Goal: Find specific page/section: Find specific page/section

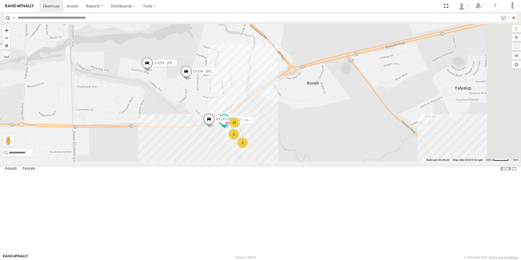
click at [233, 73] on span "CV256 - [PERSON_NAME]" at bounding box center [213, 72] width 40 height 4
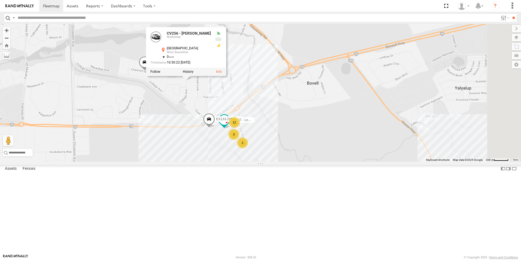
click at [185, 114] on div "CV256 - [PERSON_NAME] CV293 - [PERSON_NAME] 2 3 12 EX133-29TGPS-Boof WL157 - Lo…" at bounding box center [260, 93] width 521 height 138
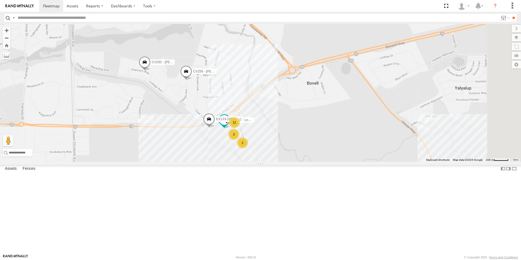
click at [192, 64] on span "CV293 - [PERSON_NAME]" at bounding box center [172, 62] width 40 height 4
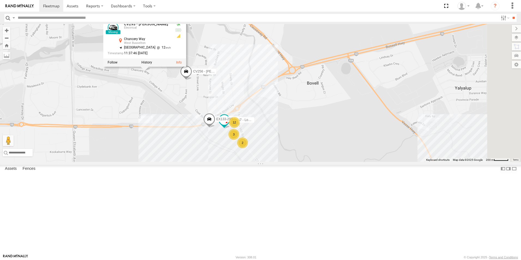
click at [238, 128] on div "CV256 - [PERSON_NAME] CV293 - [PERSON_NAME] 2 3 12 EX133-29TGPS-Boof WL157 - Lo…" at bounding box center [260, 93] width 521 height 138
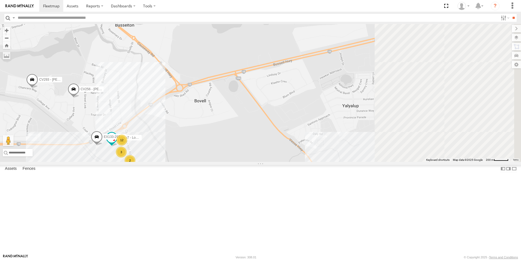
drag, startPoint x: 332, startPoint y: 157, endPoint x: 213, endPoint y: 175, distance: 120.5
click at [212, 162] on div "CV256 - [PERSON_NAME] CV293 - [PERSON_NAME] 2 3 12 EX133-29TGPS-Boof WL157 - Lo…" at bounding box center [260, 93] width 521 height 138
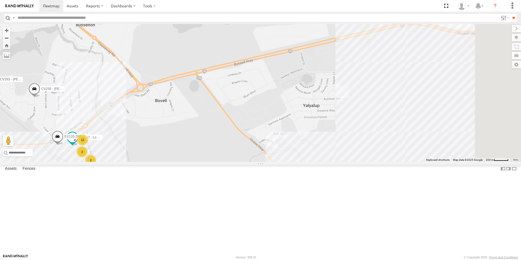
drag, startPoint x: 393, startPoint y: 148, endPoint x: 246, endPoint y: 166, distance: 147.8
click at [253, 162] on div "CV256 - [PERSON_NAME] CV293 - [PERSON_NAME] 2 3 12 EX133-29TGPS-Boof WL157 - Lo…" at bounding box center [260, 93] width 521 height 138
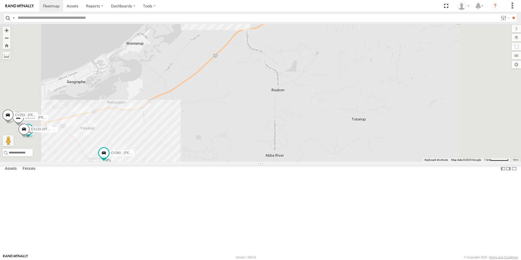
drag, startPoint x: 321, startPoint y: 134, endPoint x: 323, endPoint y: 185, distance: 51.3
click at [315, 162] on div "CV256 - [PERSON_NAME] CV293 - [PERSON_NAME] EX133-29TGPS-Boof WL157 - Loadrite …" at bounding box center [260, 93] width 521 height 138
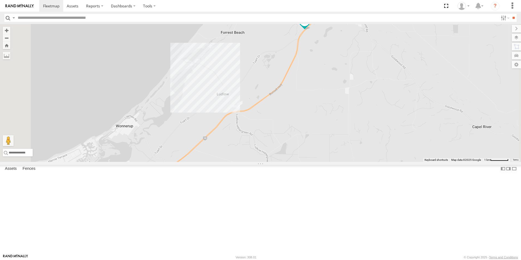
drag, startPoint x: 375, startPoint y: 129, endPoint x: 359, endPoint y: 158, distance: 33.3
click at [363, 153] on div "CV256 - [PERSON_NAME] CV293 - [PERSON_NAME] EX133-29TGPS-Boof WL157 - Loadrite …" at bounding box center [260, 93] width 521 height 138
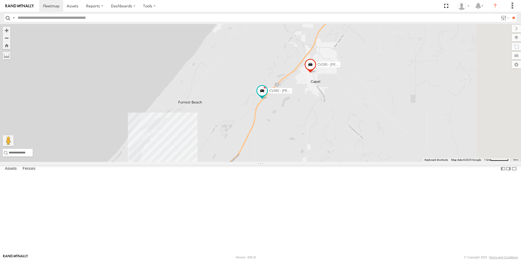
drag, startPoint x: 377, startPoint y: 131, endPoint x: 361, endPoint y: 159, distance: 32.2
click at [362, 159] on div "CV256 - [PERSON_NAME] CV293 - [PERSON_NAME] EX133-29TGPS-Boof WL157 - Loadrite …" at bounding box center [260, 93] width 521 height 138
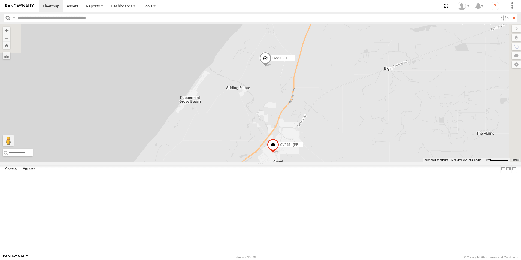
drag, startPoint x: 363, startPoint y: 122, endPoint x: 359, endPoint y: 151, distance: 29.5
click at [359, 151] on div "CV256 - [PERSON_NAME] CV293 - [PERSON_NAME] EX133-29TGPS-Boof WL157 - Loadrite …" at bounding box center [260, 93] width 521 height 138
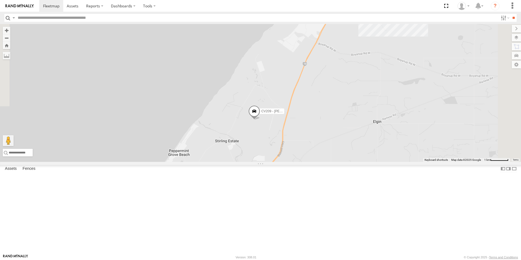
drag, startPoint x: 372, startPoint y: 114, endPoint x: 343, endPoint y: 154, distance: 49.3
click at [343, 154] on div "CV256 - [PERSON_NAME] CV293 - [PERSON_NAME] EX133-29TGPS-Boof WL157 - Loadrite …" at bounding box center [260, 93] width 521 height 138
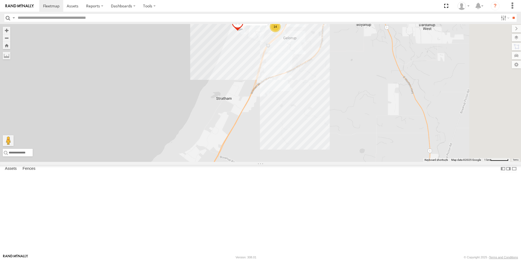
drag, startPoint x: 371, startPoint y: 126, endPoint x: 341, endPoint y: 164, distance: 48.4
click at [349, 157] on div "CV256 - [PERSON_NAME] CV293 - [PERSON_NAME] EX133-29TGPS-Boof WL157 - Loadrite …" at bounding box center [260, 93] width 521 height 138
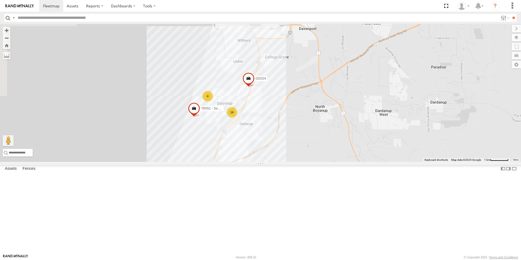
drag, startPoint x: 301, startPoint y: 167, endPoint x: 348, endPoint y: 114, distance: 71.5
click at [348, 114] on div "CV256 - [PERSON_NAME] CV293 - [PERSON_NAME] EX133-29TGPS-Boof WL157 - Loadrite …" at bounding box center [260, 93] width 521 height 138
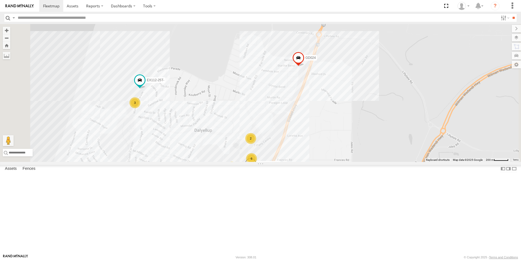
drag, startPoint x: 268, startPoint y: 168, endPoint x: 343, endPoint y: 159, distance: 75.0
click at [343, 159] on div "CV256 - [PERSON_NAME] CV293 - [PERSON_NAME] EX133-29TGPS-Boof WL157 - Loadrite …" at bounding box center [260, 93] width 521 height 138
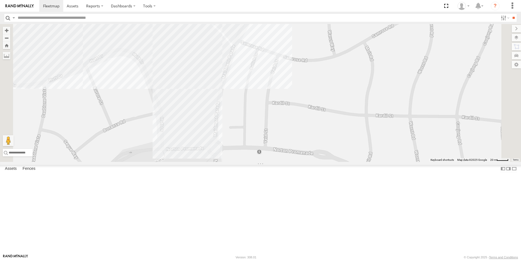
drag, startPoint x: 312, startPoint y: 97, endPoint x: 316, endPoint y: 181, distance: 83.8
click at [316, 162] on div "CV256 - [PERSON_NAME] CV293 - [PERSON_NAME] EX133-29TGPS-Boof WL157 - Loadrite …" at bounding box center [260, 93] width 521 height 138
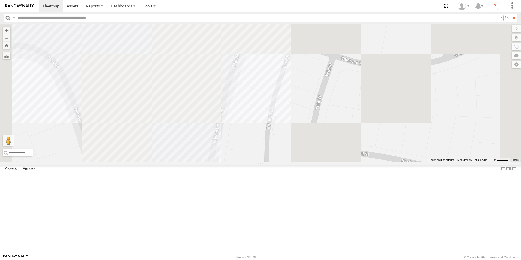
drag, startPoint x: 313, startPoint y: 116, endPoint x: 321, endPoint y: 172, distance: 57.0
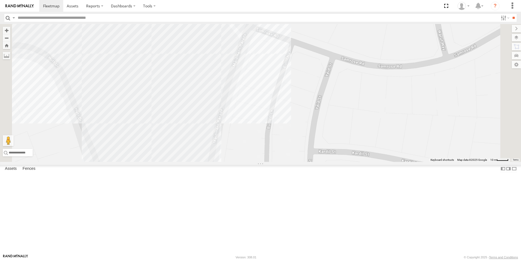
click at [321, 162] on div "CV256 - [PERSON_NAME] CV293 - [PERSON_NAME] EX133-29TGPS-Boof WL157 - Loadrite …" at bounding box center [260, 93] width 521 height 138
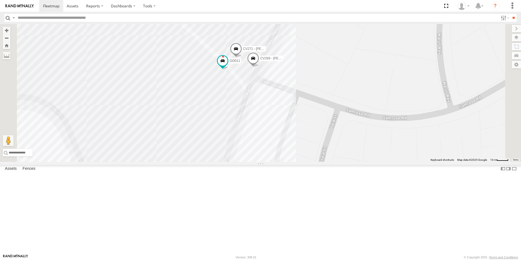
click at [300, 61] on span "CV269 - [PERSON_NAME]" at bounding box center [280, 59] width 40 height 4
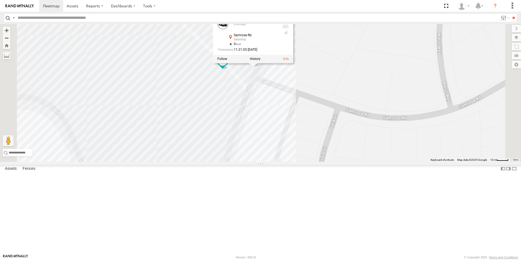
click at [378, 108] on div "CV256 - [PERSON_NAME] CV293 - [PERSON_NAME] EX133-29TGPS-Boof WL157 - Loadrite …" at bounding box center [260, 93] width 521 height 138
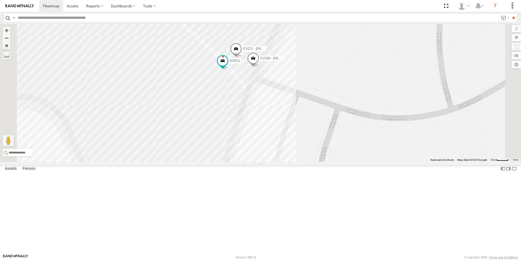
click at [283, 61] on label "CV269 - [PERSON_NAME]" at bounding box center [269, 58] width 27 height 5
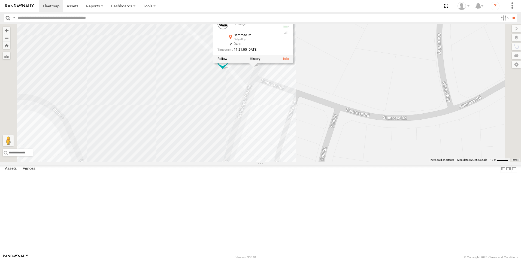
click at [293, 63] on div at bounding box center [253, 59] width 80 height 8
click at [396, 104] on div "CV256 - [PERSON_NAME] CV293 - [PERSON_NAME] EX133-29TGPS-Boof WL157 - Loadrite …" at bounding box center [260, 93] width 521 height 138
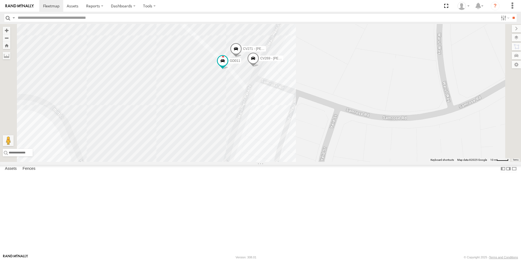
click at [283, 51] on span "CV271 - [PERSON_NAME]" at bounding box center [263, 49] width 40 height 4
click at [406, 95] on div "CV256 - [PERSON_NAME] CV293 - [PERSON_NAME] EX133-29TGPS-Boof WL157 - Loadrite …" at bounding box center [260, 93] width 521 height 138
click at [370, 119] on div "CV256 - [PERSON_NAME] CV293 - [PERSON_NAME] EX133-29TGPS-Boof WL157 - Loadrite …" at bounding box center [260, 93] width 521 height 138
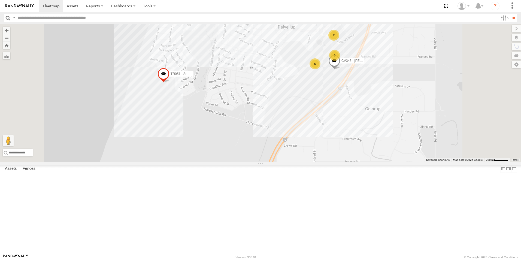
drag, startPoint x: 280, startPoint y: 195, endPoint x: 282, endPoint y: 110, distance: 85.4
click at [282, 110] on div "CV256 - [PERSON_NAME] CV293 - [PERSON_NAME] EX133-29TGPS-Boof WL157 - Loadrite …" at bounding box center [260, 93] width 521 height 138
click at [339, 142] on div "CV256 - [PERSON_NAME] CV293 - [PERSON_NAME] EX133-29TGPS-Boof WL157 - Loadrite …" at bounding box center [260, 93] width 521 height 138
drag, startPoint x: 287, startPoint y: 138, endPoint x: 298, endPoint y: 142, distance: 11.7
click at [285, 137] on div "CV256 - [PERSON_NAME] CV293 - [PERSON_NAME] EX133-29TGPS-Boof WL157 - Loadrite …" at bounding box center [260, 93] width 521 height 138
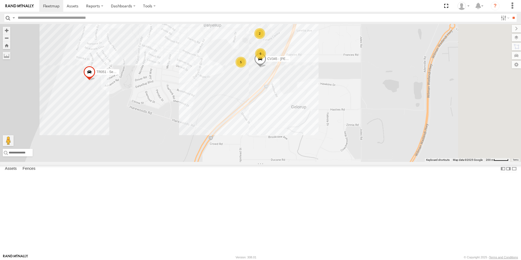
drag, startPoint x: 340, startPoint y: 141, endPoint x: 300, endPoint y: 141, distance: 40.1
click at [300, 141] on div "CV256 - [PERSON_NAME] CV293 - [PERSON_NAME] EX133-29TGPS-Boof WL157 - Loadrite …" at bounding box center [260, 93] width 521 height 138
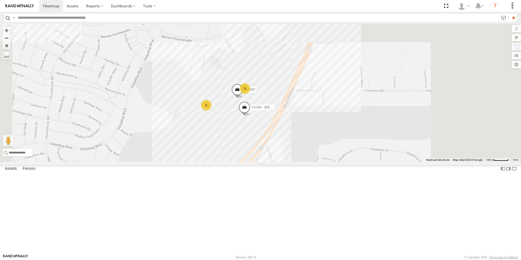
drag, startPoint x: 296, startPoint y: 202, endPoint x: 294, endPoint y: 205, distance: 4.3
click at [294, 162] on div "CV256 - [PERSON_NAME] CV293 - [PERSON_NAME] EX133-29TGPS-Boof WL157 - Loadrite …" at bounding box center [260, 93] width 521 height 138
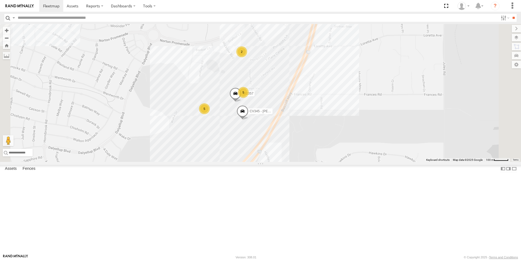
click at [290, 113] on span "CV345 - [PERSON_NAME]" at bounding box center [270, 111] width 40 height 4
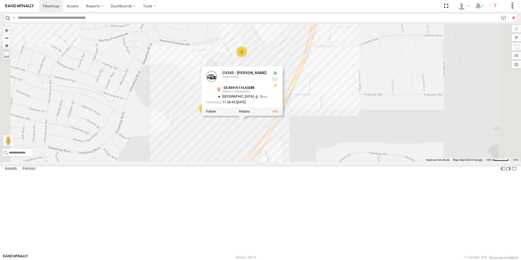
click at [301, 162] on div "CV256 - [PERSON_NAME] CV293 - [PERSON_NAME] EX133-29TGPS-Boof WL157 - Loadrite …" at bounding box center [260, 93] width 521 height 138
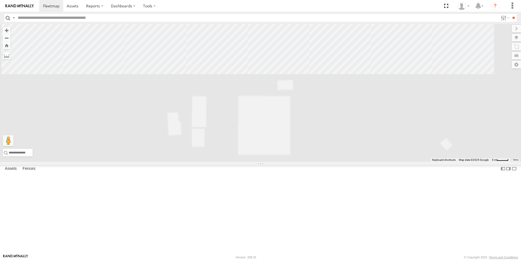
drag, startPoint x: 311, startPoint y: 198, endPoint x: 260, endPoint y: 268, distance: 86.8
click at [260, 260] on html at bounding box center [260, 130] width 521 height 260
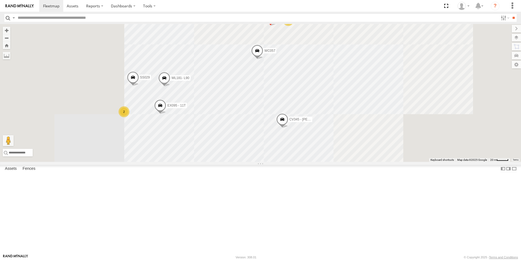
drag, startPoint x: 339, startPoint y: 167, endPoint x: 318, endPoint y: 219, distance: 55.7
click at [318, 162] on div "CV256 - [PERSON_NAME] CV293 - [PERSON_NAME] EX133-29TGPS-Boof WL157 - Loadrite …" at bounding box center [260, 93] width 521 height 138
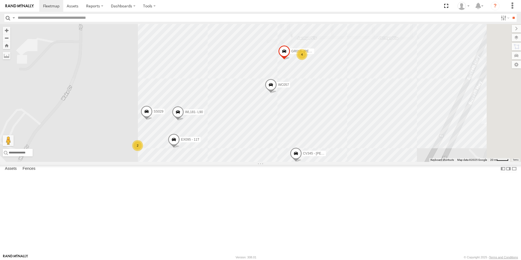
drag, startPoint x: 291, startPoint y: 173, endPoint x: 304, endPoint y: 206, distance: 35.7
click at [304, 162] on div "CV256 - [PERSON_NAME] CV293 - [PERSON_NAME] EX133-29TGPS-Boof WL157 - Loadrite …" at bounding box center [260, 93] width 521 height 138
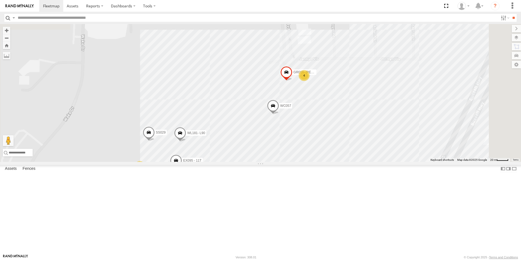
drag, startPoint x: 325, startPoint y: 156, endPoint x: 324, endPoint y: 199, distance: 43.4
click at [325, 162] on div "CV256 - [PERSON_NAME] CV293 - [PERSON_NAME] EX133-29TGPS-Boof WL157 - Loadrite …" at bounding box center [260, 93] width 521 height 138
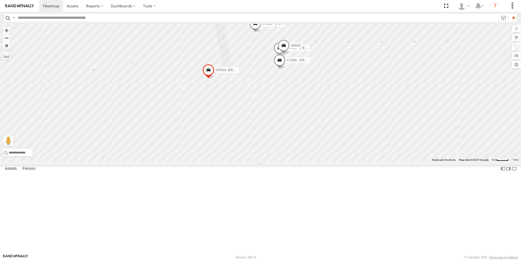
click at [327, 62] on span "CV326 - [PERSON_NAME]" at bounding box center [307, 60] width 40 height 4
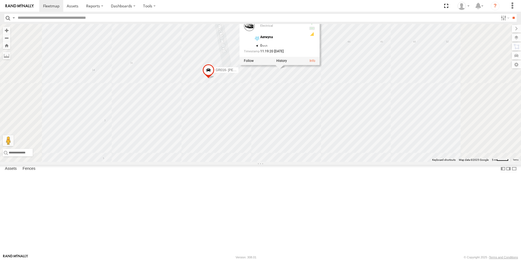
click at [366, 128] on div "CV256 - [PERSON_NAME] CV293 - [PERSON_NAME] EX133-29TGPS-Boof WL157 - Loadrite …" at bounding box center [260, 93] width 521 height 138
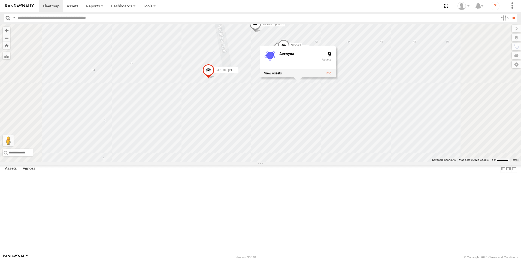
click at [375, 82] on div "CV256 - [PERSON_NAME] CV293 - [PERSON_NAME] EX133-29TGPS-Boof WL157 - Loadrite …" at bounding box center [260, 93] width 521 height 138
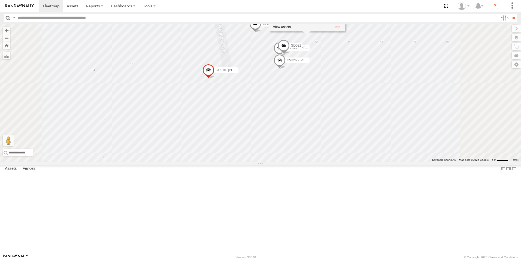
click at [340, 83] on div "CV256 - [PERSON_NAME] CV293 - [PERSON_NAME] EX133-29TGPS-Boof WL157 - Loadrite …" at bounding box center [260, 93] width 521 height 138
click at [313, 93] on div "CV256 - [PERSON_NAME] CV293 - [PERSON_NAME] EX133-29TGPS-Boof WL157 - Loadrite …" at bounding box center [260, 93] width 521 height 138
click at [249, 82] on div "CV256 - [PERSON_NAME] CV293 - [PERSON_NAME] EX133-29TGPS-Boof WL157 - Loadrite …" at bounding box center [260, 93] width 521 height 138
click at [239, 25] on div "CV256 - [PERSON_NAME] CV293 - [PERSON_NAME] EX133-29TGPS-Boof WL157 - Loadrite …" at bounding box center [260, 93] width 521 height 138
click at [326, 51] on span "CV198 - [PERSON_NAME]" at bounding box center [306, 49] width 40 height 4
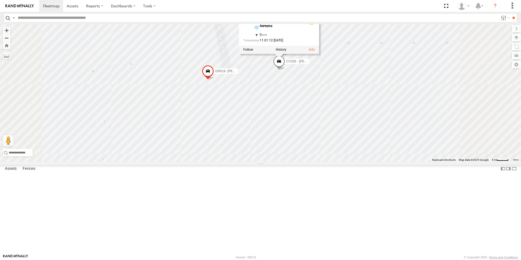
click at [271, 20] on input "text" at bounding box center [257, 18] width 483 height 8
click at [269, 17] on input "text" at bounding box center [257, 18] width 483 height 8
click at [385, 39] on div "CV256 - [PERSON_NAME] CV293 - [PERSON_NAME] EX133-29TGPS-Boof WL157 - Loadrite …" at bounding box center [260, 93] width 521 height 138
click at [302, 27] on span "CV238 - [PERSON_NAME]" at bounding box center [282, 25] width 40 height 4
click at [235, 25] on div "CV256 - [PERSON_NAME] CV293 - [PERSON_NAME] EX133-29TGPS-Boof WL157 - Loadrite …" at bounding box center [260, 93] width 521 height 138
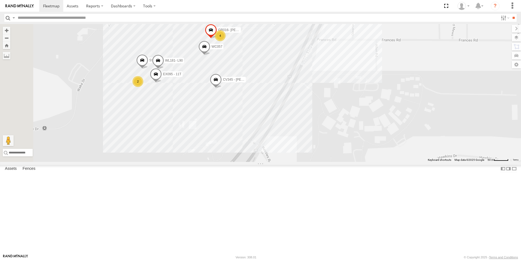
drag, startPoint x: 241, startPoint y: 192, endPoint x: 264, endPoint y: 123, distance: 72.9
click at [266, 123] on div "CV256 - [PERSON_NAME] CV293 - [PERSON_NAME] EX133-29TGPS-Boof WL157 - Loadrite …" at bounding box center [260, 93] width 521 height 138
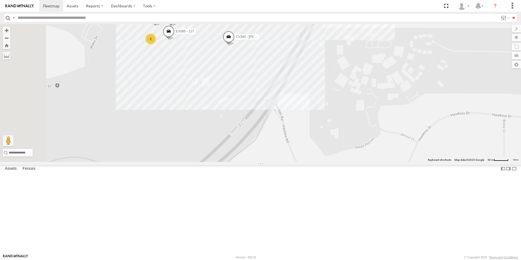
drag, startPoint x: 245, startPoint y: 167, endPoint x: 258, endPoint y: 124, distance: 44.8
click at [258, 124] on div "CV256 - [PERSON_NAME] CV293 - [PERSON_NAME] EX133-29TGPS-Boof WL157 - Loadrite …" at bounding box center [260, 93] width 521 height 138
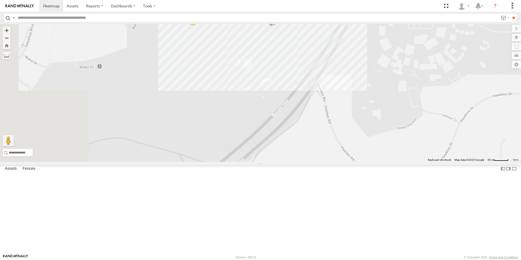
drag, startPoint x: 234, startPoint y: 158, endPoint x: 270, endPoint y: 143, distance: 38.7
click at [277, 140] on div "CV256 - [PERSON_NAME] CV293 - [PERSON_NAME] EX133-29TGPS-Boof WL157 - Loadrite …" at bounding box center [260, 93] width 521 height 138
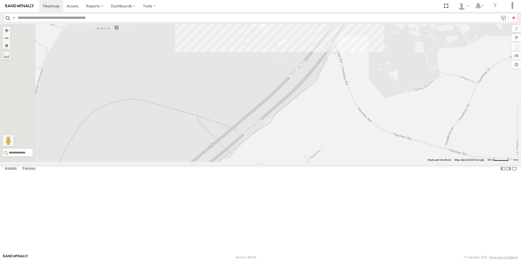
drag, startPoint x: 231, startPoint y: 171, endPoint x: 250, endPoint y: 119, distance: 55.6
click at [250, 119] on div "CV256 - [PERSON_NAME] CV293 - [PERSON_NAME] EX133-29TGPS-Boof WL157 - Loadrite …" at bounding box center [260, 93] width 521 height 138
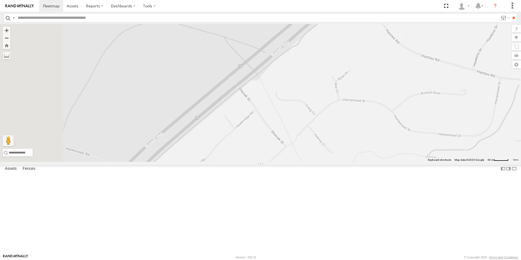
drag, startPoint x: 224, startPoint y: 169, endPoint x: 249, endPoint y: 105, distance: 68.5
click at [249, 103] on div "CV256 - [PERSON_NAME] CV293 - [PERSON_NAME] EX133-29TGPS-Boof WL157 - Loadrite …" at bounding box center [260, 93] width 521 height 138
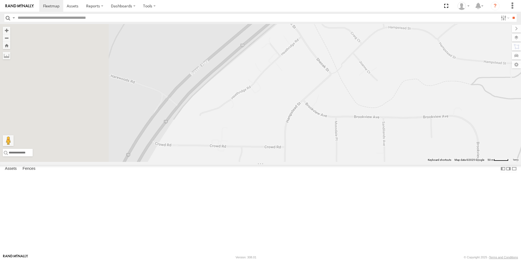
drag, startPoint x: 204, startPoint y: 177, endPoint x: 251, endPoint y: 101, distance: 89.2
click at [251, 101] on div "CV256 - [PERSON_NAME] CV293 - [PERSON_NAME] EX133-29TGPS-Boof WL157 - Loadrite …" at bounding box center [260, 93] width 521 height 138
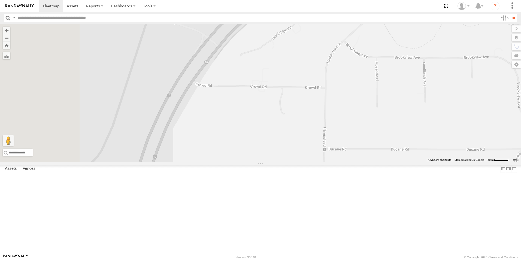
drag, startPoint x: 205, startPoint y: 161, endPoint x: 244, endPoint y: 103, distance: 69.8
click at [244, 103] on div "CV256 - [PERSON_NAME] CV293 - [PERSON_NAME] EX133-29TGPS-Boof WL157 - Loadrite …" at bounding box center [260, 93] width 521 height 138
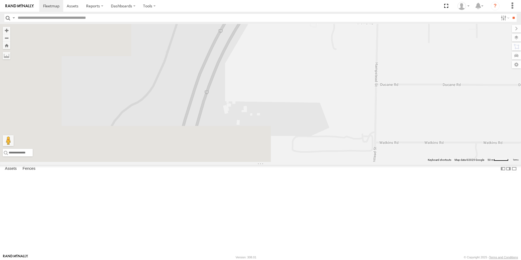
drag, startPoint x: 200, startPoint y: 153, endPoint x: 253, endPoint y: 86, distance: 85.3
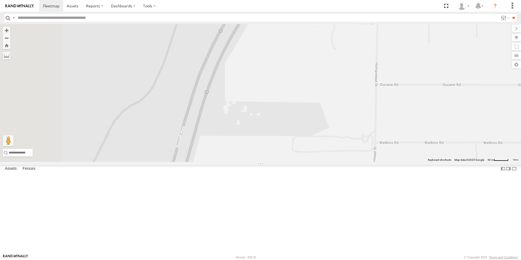
click at [253, 86] on div "CV256 - [PERSON_NAME] CV293 - [PERSON_NAME] EX133-29TGPS-Boof WL157 - Loadrite …" at bounding box center [260, 93] width 521 height 138
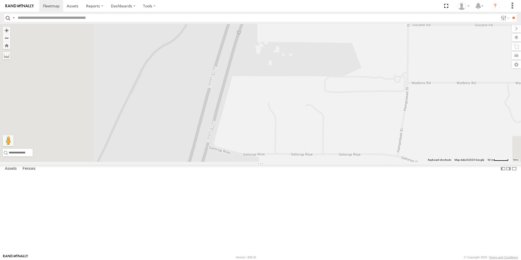
drag, startPoint x: 235, startPoint y: 148, endPoint x: 277, endPoint y: 75, distance: 83.6
click at [277, 75] on div "CV256 - [PERSON_NAME] CV293 - [PERSON_NAME] EX133-29TGPS-Boof WL157 - Loadrite …" at bounding box center [260, 93] width 521 height 138
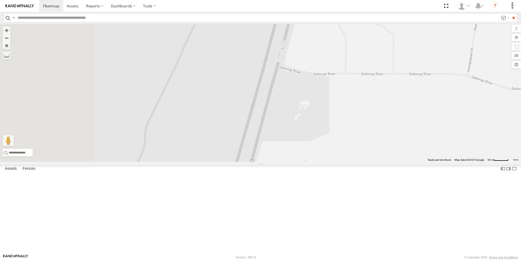
drag, startPoint x: 224, startPoint y: 156, endPoint x: 289, endPoint y: 77, distance: 102.4
click at [289, 77] on div "CV256 - [PERSON_NAME] CV293 - [PERSON_NAME] EX133-29TGPS-Boof WL157 - Loadrite …" at bounding box center [260, 93] width 521 height 138
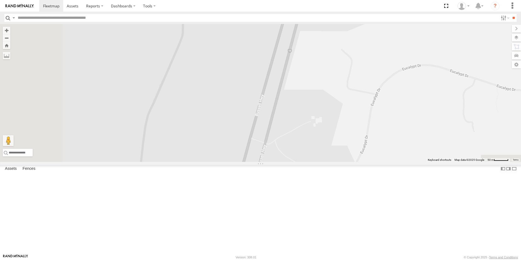
drag, startPoint x: 240, startPoint y: 180, endPoint x: 272, endPoint y: 81, distance: 104.5
click at [272, 81] on div "CV256 - [PERSON_NAME] CV293 - [PERSON_NAME] EX133-29TGPS-Boof WL157 - Loadrite …" at bounding box center [260, 93] width 521 height 138
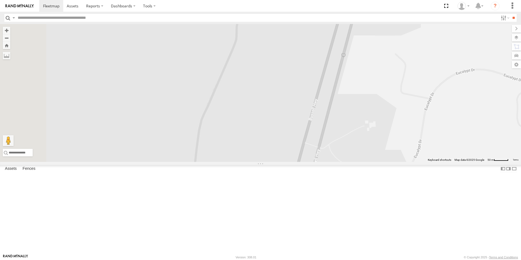
drag, startPoint x: 260, startPoint y: 118, endPoint x: 315, endPoint y: 122, distance: 54.7
click at [315, 122] on div "CV256 - [PERSON_NAME] CV293 - [PERSON_NAME] EX133-29TGPS-Boof WL157 - Loadrite …" at bounding box center [260, 93] width 521 height 138
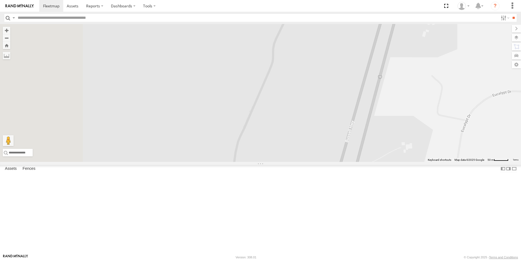
drag, startPoint x: 274, startPoint y: 101, endPoint x: 314, endPoint y: 124, distance: 46.3
click at [314, 124] on div "CV256 - [PERSON_NAME] CV293 - [PERSON_NAME] EX133-29TGPS-Boof WL157 - Loadrite …" at bounding box center [260, 93] width 521 height 138
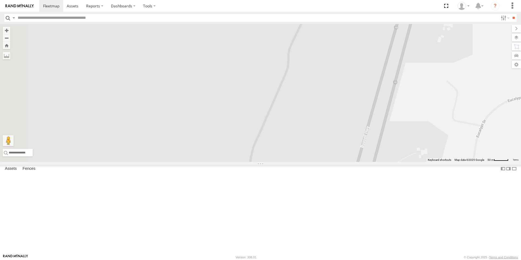
drag, startPoint x: 269, startPoint y: 80, endPoint x: 287, endPoint y: 86, distance: 19.2
click at [287, 86] on div "CV256 - [PERSON_NAME] CV293 - [PERSON_NAME] EX133-29TGPS-Boof WL157 - Loadrite …" at bounding box center [260, 93] width 521 height 138
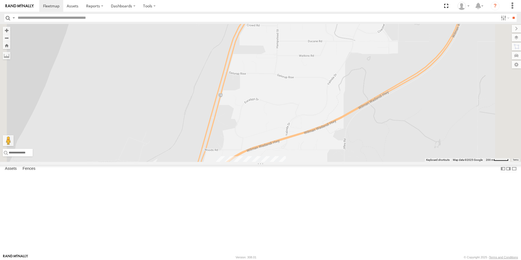
drag, startPoint x: 279, startPoint y: 107, endPoint x: 265, endPoint y: 149, distance: 43.7
click at [265, 149] on div at bounding box center [260, 93] width 521 height 138
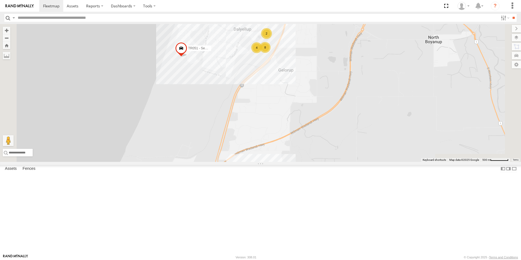
drag, startPoint x: 357, startPoint y: 107, endPoint x: 332, endPoint y: 143, distance: 43.8
click at [332, 143] on div "TR051 - Sewer test trailer 4 2 8 4" at bounding box center [260, 93] width 521 height 138
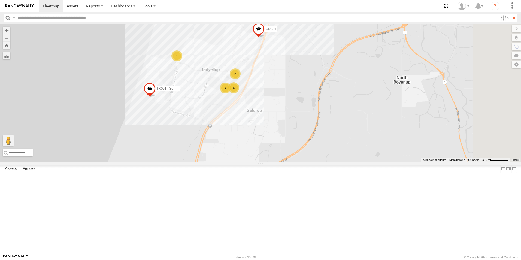
drag, startPoint x: 349, startPoint y: 139, endPoint x: 333, endPoint y: 158, distance: 24.0
click at [333, 158] on div "TR051 - Sewer test trailer 4 2 8 4 GD024" at bounding box center [260, 93] width 521 height 138
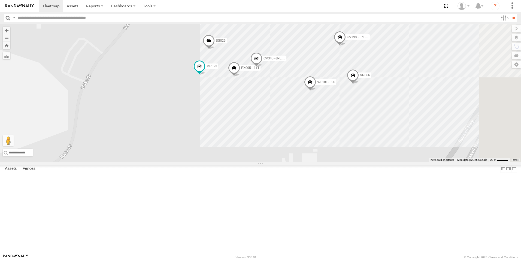
drag, startPoint x: 327, startPoint y: 156, endPoint x: 310, endPoint y: 131, distance: 30.6
click at [310, 131] on div "TR051 - Sewer test trailer GD024 CV269 - [PERSON_NAME] WL181- L90 VR066 CV345 -…" at bounding box center [260, 93] width 521 height 138
click at [302, 58] on span "CV345 - [PERSON_NAME]" at bounding box center [282, 57] width 40 height 4
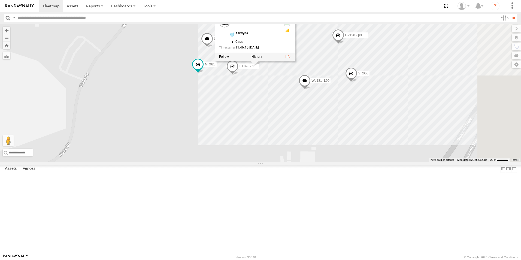
click at [337, 125] on div "TR051 - Sewer test trailer GD024 CV269 - [PERSON_NAME] WL181- L90 VR066 CV345 -…" at bounding box center [260, 93] width 521 height 138
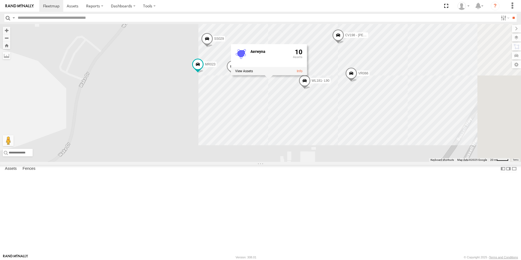
click at [360, 151] on div "TR051 - Sewer test trailer GD024 CV269 - [PERSON_NAME] WL181- L90 VR066 CV345 -…" at bounding box center [260, 93] width 521 height 138
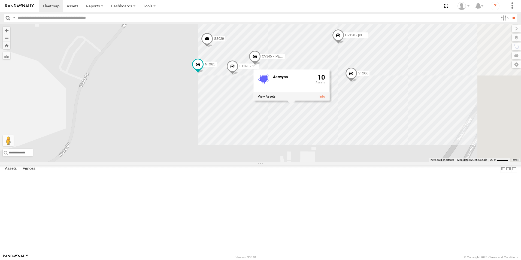
click at [260, 162] on div "TR051 - Sewer test trailer GD024 CV269 - [PERSON_NAME] WL181- L90 VR066 CV345 -…" at bounding box center [260, 93] width 521 height 138
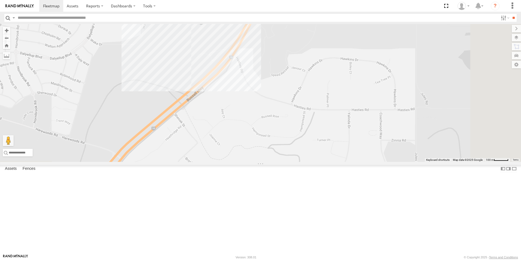
drag, startPoint x: 265, startPoint y: 197, endPoint x: 242, endPoint y: 104, distance: 96.3
click at [242, 104] on div "TR051 - Sewer test trailer GD024 CV269 - [PERSON_NAME] WL181- L90 VR066 CV345 -…" at bounding box center [260, 93] width 521 height 138
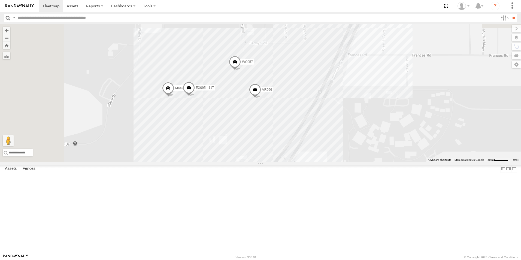
drag, startPoint x: 338, startPoint y: 227, endPoint x: 341, endPoint y: 231, distance: 4.6
click at [341, 162] on div "WC057 VR066 MR023 EX095 - 11T" at bounding box center [260, 93] width 521 height 138
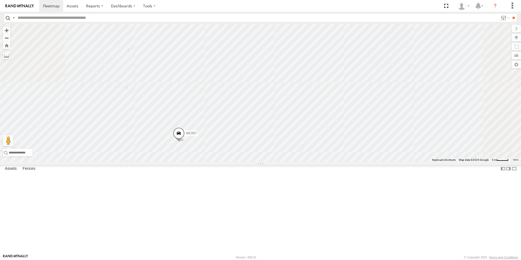
drag, startPoint x: 365, startPoint y: 79, endPoint x: 366, endPoint y: 152, distance: 72.8
click at [366, 152] on div "WC057 VR066 MR023 EX095 - 11T SS029 CV198 - [PERSON_NAME] GR016- [PERSON_NAME]" at bounding box center [260, 93] width 521 height 138
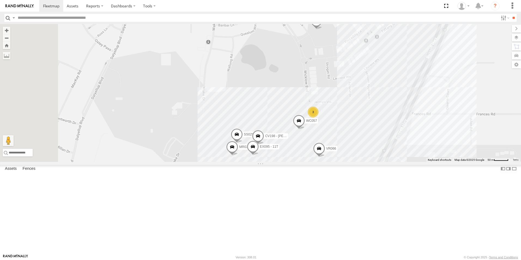
drag, startPoint x: 305, startPoint y: 90, endPoint x: 343, endPoint y: 138, distance: 60.8
click at [343, 138] on div "WC057 VR066 MR023 EX095 - 11T SS029 GD50 CV198 - [PERSON_NAME] 3" at bounding box center [260, 93] width 521 height 138
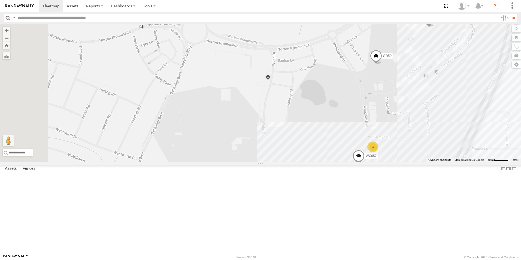
drag, startPoint x: 341, startPoint y: 113, endPoint x: 361, endPoint y: 117, distance: 20.6
click at [361, 117] on div "WC057 VR066 MR023 EX095 - 11T SS029 GD50 CV198 - [PERSON_NAME] 3 CV326 - [PERSO…" at bounding box center [260, 93] width 521 height 138
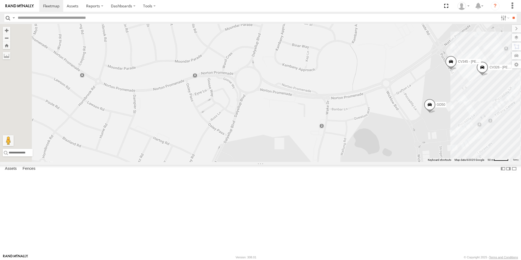
click at [350, 162] on div "WC057 VR066 MR023 EX095 - 11T SS029 GD50 CV198 - [PERSON_NAME] 3 CV326 - [PERSO…" at bounding box center [260, 93] width 521 height 138
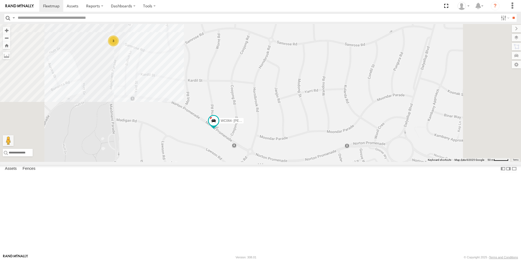
drag, startPoint x: 213, startPoint y: 130, endPoint x: 286, endPoint y: 148, distance: 75.7
click at [287, 149] on div "WC057 VR066 GD50 CV326 - [PERSON_NAME] CV345 - [PERSON_NAME] WC064- [PERSON_NAM…" at bounding box center [260, 93] width 521 height 138
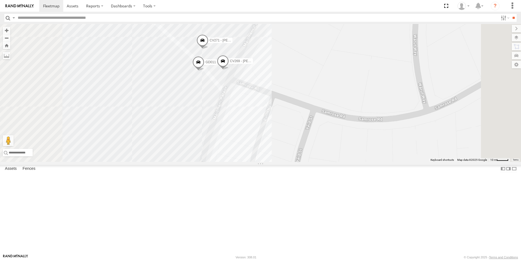
drag, startPoint x: 238, startPoint y: 139, endPoint x: 248, endPoint y: 197, distance: 59.2
click at [248, 162] on div "WC057 VR066 GD50 CV326 - [PERSON_NAME] CV345 - [PERSON_NAME] WC064- [PERSON_NAM…" at bounding box center [260, 93] width 521 height 138
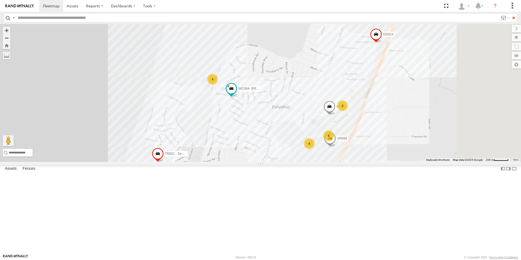
drag, startPoint x: 386, startPoint y: 195, endPoint x: 284, endPoint y: 118, distance: 127.9
click at [284, 118] on div "VR066 GD50 GD024 WC064- [PERSON_NAME] 4 TR051 - Sewer test trailer 2 4 4" at bounding box center [260, 93] width 521 height 138
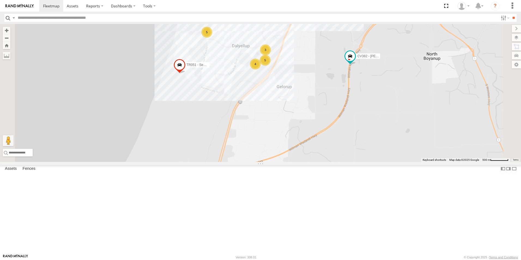
drag, startPoint x: 302, startPoint y: 201, endPoint x: 312, endPoint y: 145, distance: 57.0
click at [312, 145] on div "GD024 TR051 - Sewer test trailer CV382 - [PERSON_NAME] 4 3 5 5" at bounding box center [260, 93] width 521 height 138
click at [397, 58] on span "CV382 - [PERSON_NAME]" at bounding box center [378, 56] width 40 height 4
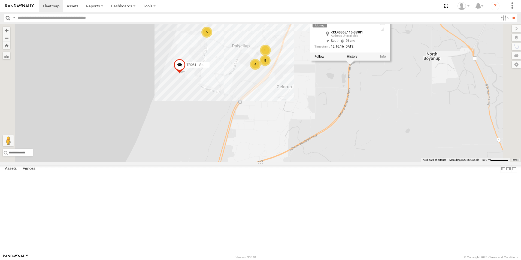
click at [347, 132] on div "GD024 TR051 - Sewer test trailer CV382 - [PERSON_NAME] 4 3 5 5 CV382 - [PERSON_…" at bounding box center [260, 93] width 521 height 138
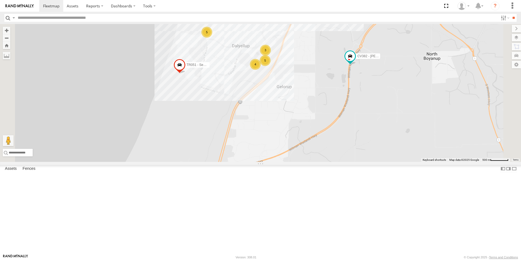
drag, startPoint x: 310, startPoint y: 188, endPoint x: 323, endPoint y: 68, distance: 120.5
click at [323, 68] on div "GD024 TR051 - Sewer test trailer CV382 - [PERSON_NAME] 4 3 5 5" at bounding box center [260, 93] width 521 height 138
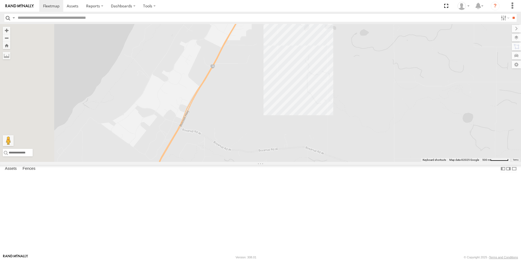
drag, startPoint x: 271, startPoint y: 191, endPoint x: 301, endPoint y: 133, distance: 66.0
click at [300, 138] on div "GD024 TR051 - Sewer test trailer CV382 - [PERSON_NAME] 4 3 5 5" at bounding box center [260, 93] width 521 height 138
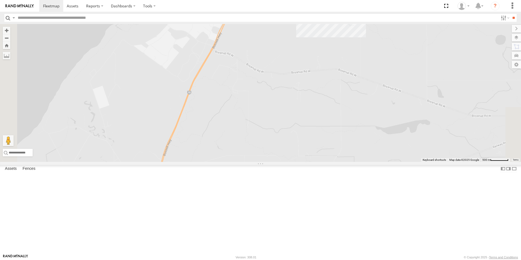
drag, startPoint x: 274, startPoint y: 172, endPoint x: 290, endPoint y: 119, distance: 55.2
click at [287, 129] on div "GD024 TR051 - Sewer test trailer CV382 - [PERSON_NAME] 4 3 5 5" at bounding box center [260, 93] width 521 height 138
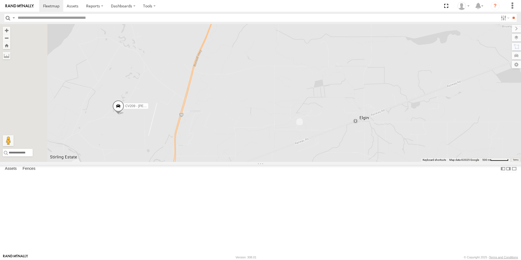
drag, startPoint x: 276, startPoint y: 168, endPoint x: 293, endPoint y: 103, distance: 67.5
click at [292, 113] on div "GD024 TR051 - Sewer test trailer CV382 - [PERSON_NAME] 4 3 5 5 CV209 - [PERSON_…" at bounding box center [260, 93] width 521 height 138
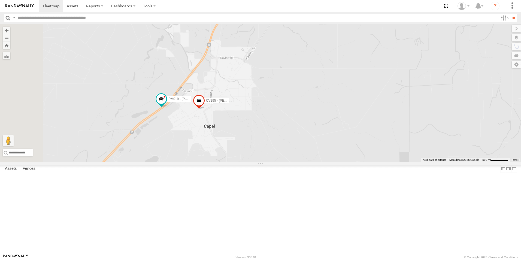
drag, startPoint x: 271, startPoint y: 133, endPoint x: 313, endPoint y: 92, distance: 58.6
click at [312, 92] on div "GD024 TR051 - Sewer test trailer CV382 - [PERSON_NAME] 4 3 5 5 CV209 - [PERSON_…" at bounding box center [260, 93] width 521 height 138
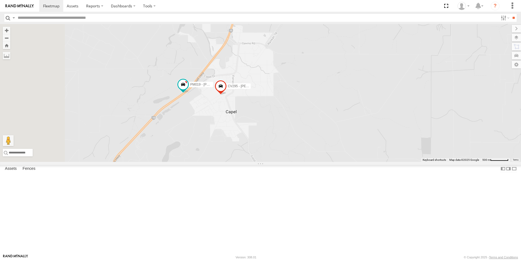
drag, startPoint x: 258, startPoint y: 168, endPoint x: 326, endPoint y: 114, distance: 86.8
click at [321, 119] on div "GD024 TR051 - Sewer test trailer CV382 - [PERSON_NAME] 4 3 5 5 CV209 - [PERSON_…" at bounding box center [260, 93] width 521 height 138
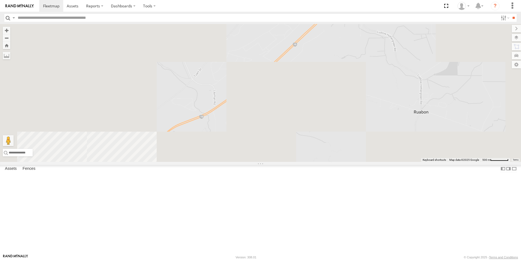
drag, startPoint x: 318, startPoint y: 178, endPoint x: 355, endPoint y: 112, distance: 75.1
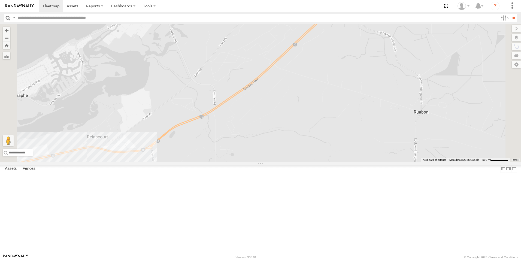
click at [355, 113] on div "GD024 TR051 - Sewer test trailer CV382 - [PERSON_NAME] 4 3 5 5 CV209 - [PERSON_…" at bounding box center [260, 93] width 521 height 138
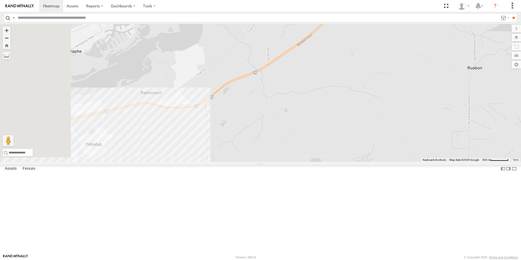
drag, startPoint x: 238, startPoint y: 198, endPoint x: 289, endPoint y: 126, distance: 87.9
click at [292, 139] on div "GD024 TR051 - Sewer test trailer CV382 - [PERSON_NAME] 4 3 5 5 CV209 - [PERSON_…" at bounding box center [260, 93] width 521 height 138
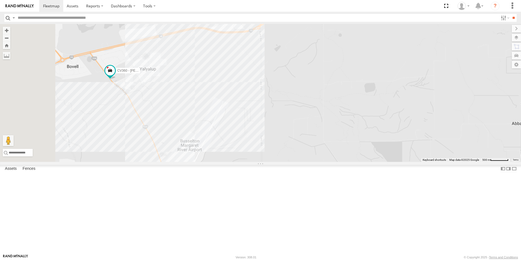
drag, startPoint x: 218, startPoint y: 178, endPoint x: 271, endPoint y: 122, distance: 77.3
click at [271, 122] on div "GD024 TR051 - Sewer test trailer CV382 - [PERSON_NAME] 4 3 5 5 CV209 - [PERSON_…" at bounding box center [260, 93] width 521 height 138
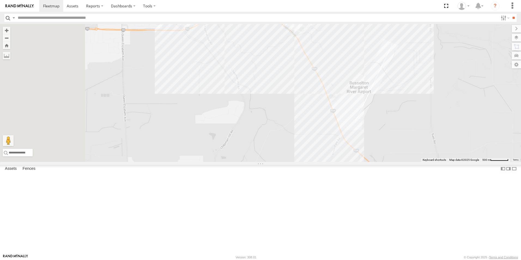
drag, startPoint x: 184, startPoint y: 134, endPoint x: 343, endPoint y: 95, distance: 163.1
click at [343, 95] on div "GD024 TR051 - Sewer test trailer CV382 - [PERSON_NAME] 4 3 5 5 CV209 - [PERSON_…" at bounding box center [260, 93] width 521 height 138
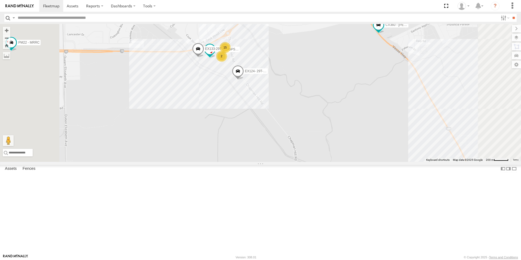
drag, startPoint x: 277, startPoint y: 100, endPoint x: 276, endPoint y: 163, distance: 62.5
click at [276, 162] on div "GD024 TR051 - Sewer test trailer CV382 - [PERSON_NAME] CV209 - [PERSON_NAME] CV…" at bounding box center [260, 93] width 521 height 138
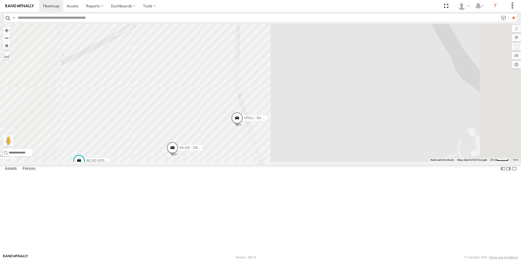
drag, startPoint x: 325, startPoint y: 87, endPoint x: 331, endPoint y: 205, distance: 117.7
click at [331, 162] on div "GD024 TR051 - Sewer test trailer CV382 - [PERSON_NAME] CV209 - [PERSON_NAME] CV…" at bounding box center [260, 93] width 521 height 138
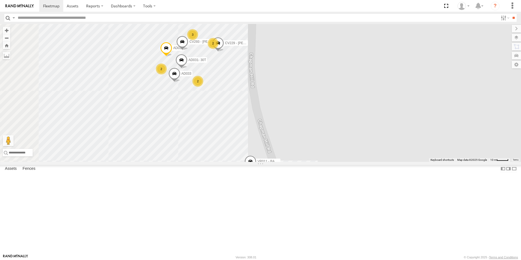
drag, startPoint x: 299, startPoint y: 133, endPoint x: 310, endPoint y: 202, distance: 70.0
click at [310, 162] on div "GD024 TR051 - Sewer test trailer CV382 - [PERSON_NAME] CV209 - [PERSON_NAME] CV…" at bounding box center [260, 93] width 521 height 138
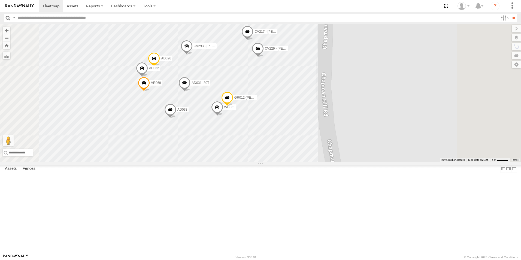
drag, startPoint x: 256, startPoint y: 146, endPoint x: 261, endPoint y: 205, distance: 59.9
click at [261, 162] on div "GD024 TR051 - Sewer test trailer CV382 - [PERSON_NAME] CV209 - [PERSON_NAME] CV…" at bounding box center [260, 93] width 521 height 138
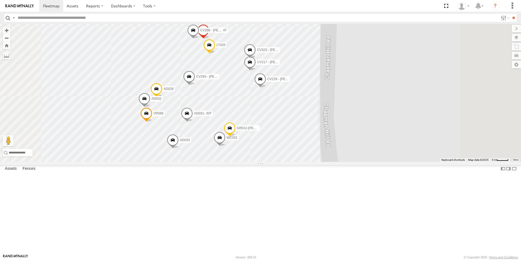
drag, startPoint x: 265, startPoint y: 201, endPoint x: 265, endPoint y: 212, distance: 11.7
click at [265, 162] on div "GD024 TR051 - Sewer test trailer CV382 - [PERSON_NAME] CV209 - [PERSON_NAME] CV…" at bounding box center [260, 93] width 521 height 138
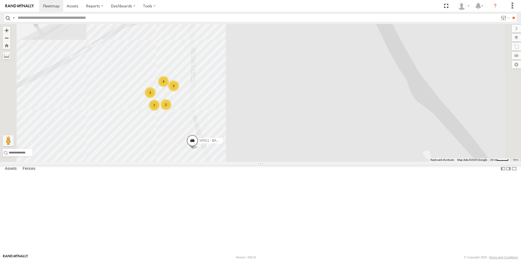
click at [49, 17] on input "text" at bounding box center [257, 18] width 483 height 8
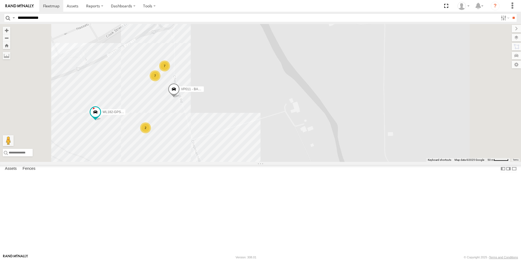
drag, startPoint x: 196, startPoint y: 207, endPoint x: 212, endPoint y: 164, distance: 45.6
click at [212, 162] on div "VP011 - BA100 2 7 7 WL182-GPS - L150" at bounding box center [260, 93] width 521 height 138
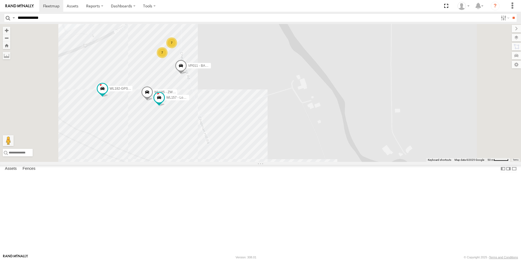
click at [43, 18] on input "**********" at bounding box center [257, 18] width 483 height 8
type input "**********"
click at [511, 14] on input "**" at bounding box center [514, 18] width 6 height 8
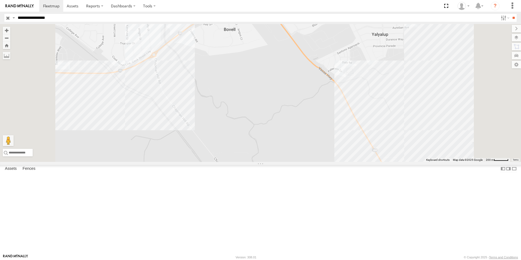
drag, startPoint x: 290, startPoint y: 107, endPoint x: 272, endPoint y: 154, distance: 50.0
click at [274, 157] on div at bounding box center [260, 93] width 521 height 138
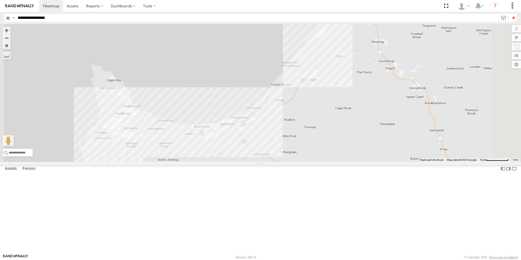
drag, startPoint x: 421, startPoint y: 76, endPoint x: 373, endPoint y: 150, distance: 88.4
click at [366, 158] on div at bounding box center [260, 93] width 521 height 138
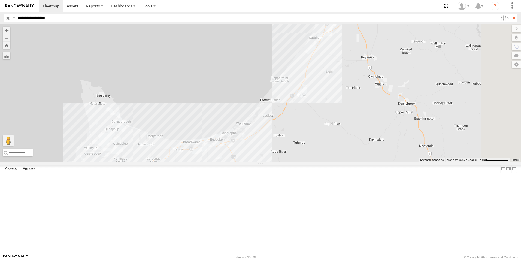
drag, startPoint x: 388, startPoint y: 135, endPoint x: 353, endPoint y: 180, distance: 56.7
click at [353, 162] on div "CV345 - [PERSON_NAME]" at bounding box center [260, 93] width 521 height 138
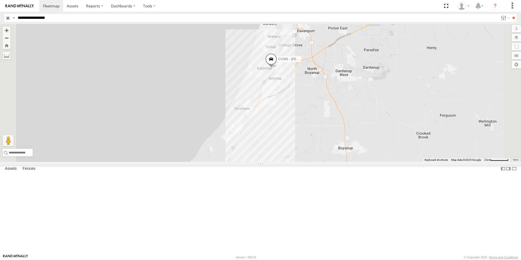
drag, startPoint x: 385, startPoint y: 148, endPoint x: 385, endPoint y: 175, distance: 26.5
click at [385, 162] on div "CV345 - [PERSON_NAME]" at bounding box center [260, 93] width 521 height 138
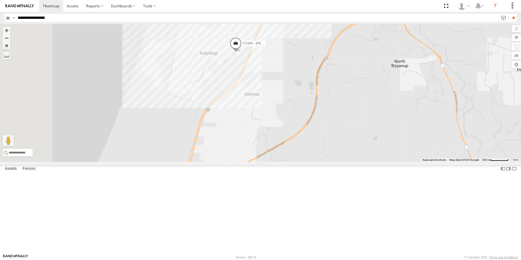
drag, startPoint x: 338, startPoint y: 150, endPoint x: 348, endPoint y: 162, distance: 15.5
click at [348, 162] on div "CV345 - [PERSON_NAME]" at bounding box center [260, 93] width 521 height 138
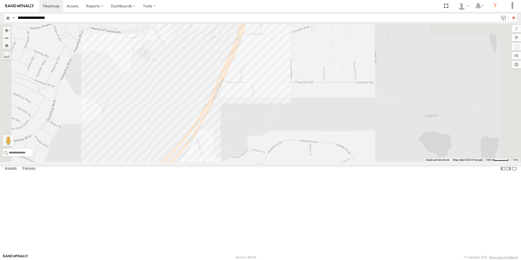
drag, startPoint x: 327, startPoint y: 107, endPoint x: 352, endPoint y: 212, distance: 107.4
click at [352, 162] on div "CV345 - [PERSON_NAME]" at bounding box center [260, 93] width 521 height 138
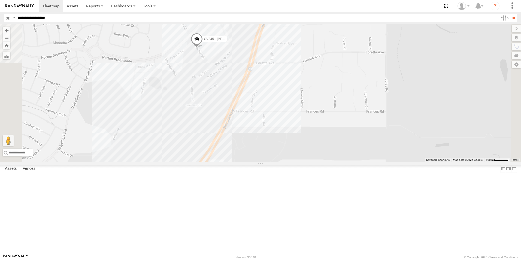
click at [8, 19] on input "button" at bounding box center [7, 18] width 7 height 8
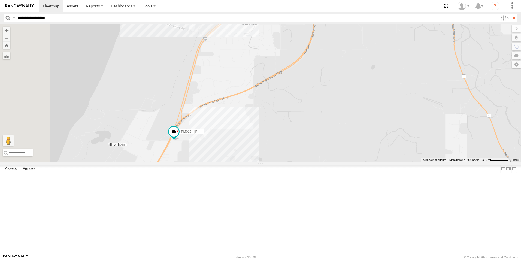
drag, startPoint x: 208, startPoint y: 154, endPoint x: 302, endPoint y: 83, distance: 117.2
click at [302, 83] on div "GD50 GD024 4 7 5 PM019 - [PERSON_NAME]" at bounding box center [260, 93] width 521 height 138
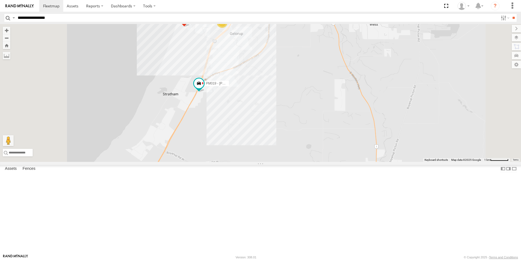
drag, startPoint x: 292, startPoint y: 90, endPoint x: 291, endPoint y: 137, distance: 47.2
click at [290, 137] on div "GD024 PM019 - [PERSON_NAME] TR051 - Sewer test trailer 12 5" at bounding box center [260, 93] width 521 height 138
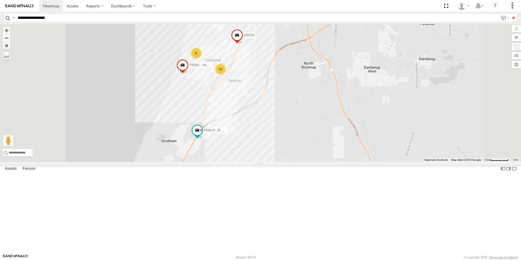
drag, startPoint x: 316, startPoint y: 116, endPoint x: 298, endPoint y: 183, distance: 69.5
click at [298, 162] on div "GD024 PM019 - Mick Sales TR051 - Sewer test trailer 12 5 CV238 - [PERSON_NAME]" at bounding box center [260, 93] width 521 height 138
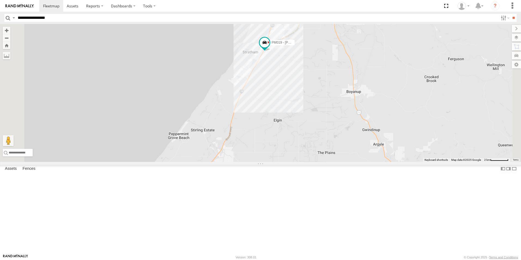
drag, startPoint x: 310, startPoint y: 194, endPoint x: 361, endPoint y: 82, distance: 124.1
click at [362, 82] on div "GD024 PM019 - Mick Sales TR051 - Sewer test trailer CV238 - [PERSON_NAME] PM014…" at bounding box center [260, 93] width 521 height 138
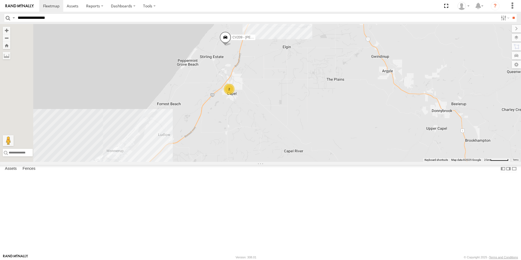
drag, startPoint x: 336, startPoint y: 169, endPoint x: 345, endPoint y: 97, distance: 72.6
click at [345, 97] on div "GD024 PM019 - Mick Sales TR051 - Sewer test trailer CV238 - [PERSON_NAME] PM014…" at bounding box center [260, 93] width 521 height 138
click at [331, 76] on div "GD024 PM019 - Mick Sales TR051 - Sewer test trailer CV238 - [PERSON_NAME] PM014…" at bounding box center [260, 93] width 521 height 138
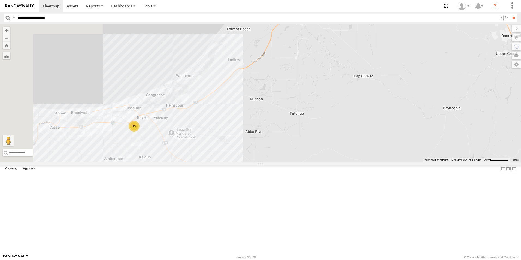
drag, startPoint x: 312, startPoint y: 151, endPoint x: 382, endPoint y: 79, distance: 101.3
click at [382, 79] on div "GD024 PM019 - Mick Sales TR051 - Sewer test trailer CV238 - [PERSON_NAME] PM014…" at bounding box center [260, 93] width 521 height 138
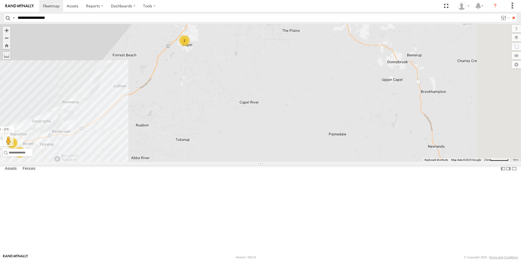
drag, startPoint x: 339, startPoint y: 141, endPoint x: 221, endPoint y: 169, distance: 121.4
click at [221, 162] on div "GD024 PM019 - [PERSON_NAME] TR051 - Sewer test trailer CV238 - [PERSON_NAME] PM…" at bounding box center [260, 93] width 521 height 138
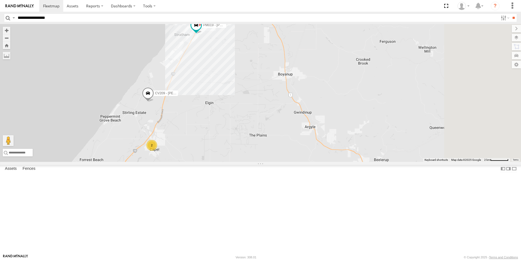
drag, startPoint x: 224, startPoint y: 255, endPoint x: 245, endPoint y: 228, distance: 34.5
click at [222, 260] on html at bounding box center [260, 130] width 521 height 260
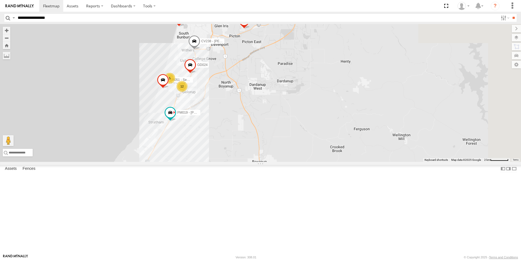
drag, startPoint x: 299, startPoint y: 211, endPoint x: 296, endPoint y: 227, distance: 16.4
click at [295, 162] on div "GD024 PM019 - [PERSON_NAME] TR051 - Sewer test trailer CV238 - [PERSON_NAME] PM…" at bounding box center [260, 93] width 521 height 138
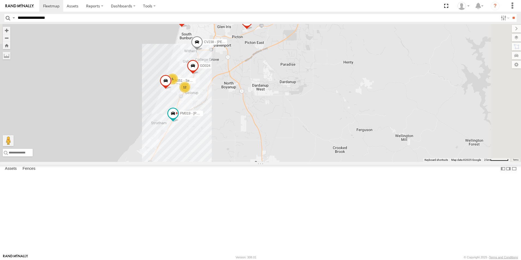
drag, startPoint x: 336, startPoint y: 142, endPoint x: 351, endPoint y: 120, distance: 26.6
click at [350, 122] on div "GD024 PM019 - [PERSON_NAME] TR051 - Sewer test trailer CV238 - [PERSON_NAME] PM…" at bounding box center [260, 93] width 521 height 138
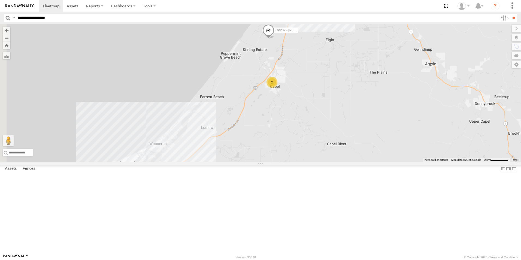
drag, startPoint x: 330, startPoint y: 194, endPoint x: 369, endPoint y: 131, distance: 73.5
click at [367, 137] on div "GD024 PM019 - [PERSON_NAME] TR051 - Sewer test trailer CV238 - [PERSON_NAME] PM…" at bounding box center [260, 93] width 521 height 138
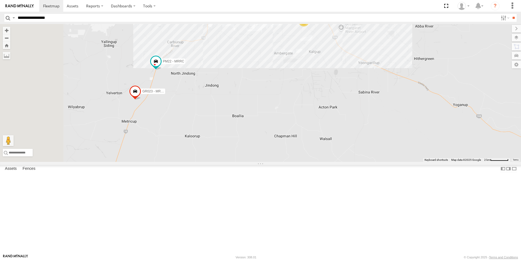
drag, startPoint x: 282, startPoint y: 131, endPoint x: 330, endPoint y: 173, distance: 63.5
click at [330, 162] on div "GD024 PM019 - [PERSON_NAME] TR051 - Sewer test trailer CV238 - [PERSON_NAME] PM…" at bounding box center [260, 93] width 521 height 138
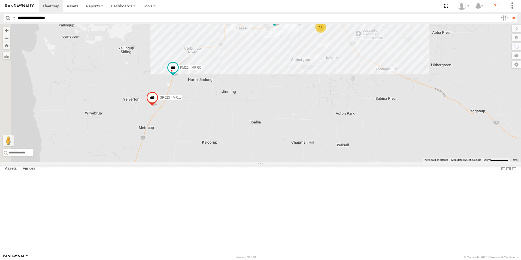
drag, startPoint x: 204, startPoint y: 214, endPoint x: 220, endPoint y: 217, distance: 16.9
click at [220, 162] on div "GD024 PM019 - [PERSON_NAME] TR051 - Sewer test trailer CV238 - [PERSON_NAME] PM…" at bounding box center [260, 93] width 521 height 138
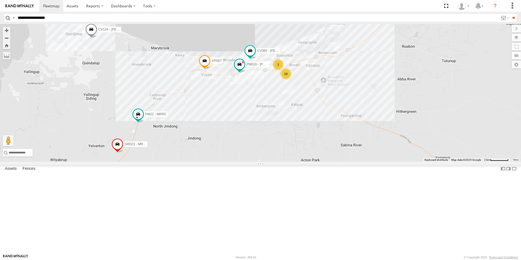
drag, startPoint x: 355, startPoint y: 139, endPoint x: 320, endPoint y: 184, distance: 57.2
click at [320, 162] on div "GD024 PM019 - [PERSON_NAME] TR051 - Sewer test trailer CV238 - [PERSON_NAME] PM…" at bounding box center [260, 93] width 521 height 138
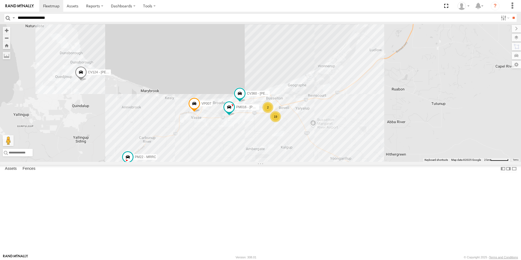
drag, startPoint x: 348, startPoint y: 123, endPoint x: 252, endPoint y: 119, distance: 96.1
click at [289, 146] on div "GD024 PM019 - [PERSON_NAME] TR051 - Sewer test trailer CV238 - [PERSON_NAME] PM…" at bounding box center [260, 93] width 521 height 138
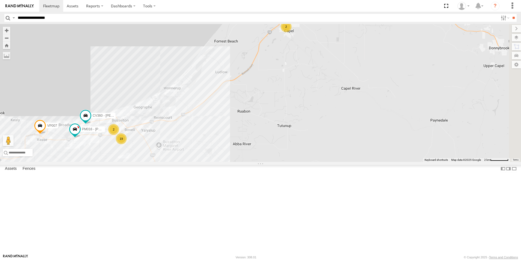
drag, startPoint x: 240, startPoint y: 103, endPoint x: 272, endPoint y: 130, distance: 42.5
click at [280, 132] on div "GD024 PM019 - [PERSON_NAME] TR051 - Sewer test trailer CV238 - [PERSON_NAME] PM…" at bounding box center [260, 93] width 521 height 138
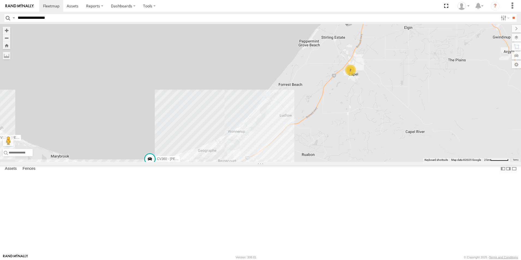
click at [21, 20] on input "**********" at bounding box center [257, 18] width 483 height 8
click at [511, 14] on input "**" at bounding box center [514, 18] width 6 height 8
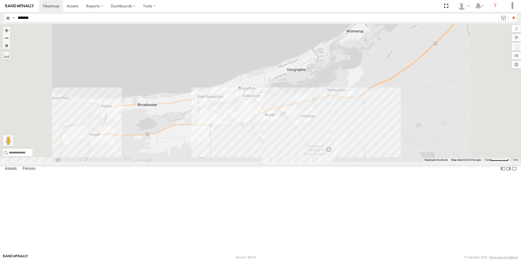
drag, startPoint x: 305, startPoint y: 216, endPoint x: 291, endPoint y: 146, distance: 71.1
click at [291, 146] on div "CV382 - [PERSON_NAME]" at bounding box center [260, 93] width 521 height 138
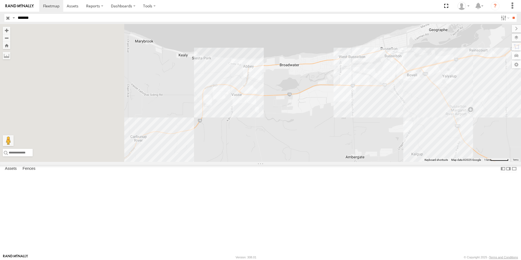
drag, startPoint x: 198, startPoint y: 178, endPoint x: 339, endPoint y: 140, distance: 146.3
click at [340, 140] on div "CV382 - [PERSON_NAME]" at bounding box center [260, 93] width 521 height 138
drag, startPoint x: 229, startPoint y: 206, endPoint x: 226, endPoint y: 176, distance: 30.7
click at [229, 162] on div "CV382 - [PERSON_NAME]" at bounding box center [260, 93] width 521 height 138
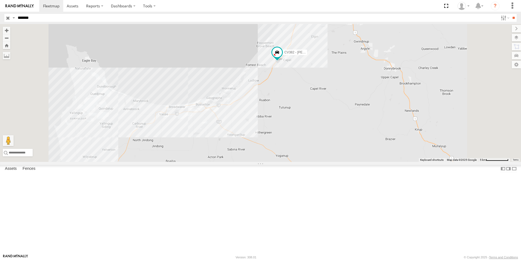
drag, startPoint x: 380, startPoint y: 178, endPoint x: 332, endPoint y: 177, distance: 48.6
click at [335, 162] on div "CV382 - [PERSON_NAME]" at bounding box center [260, 93] width 521 height 138
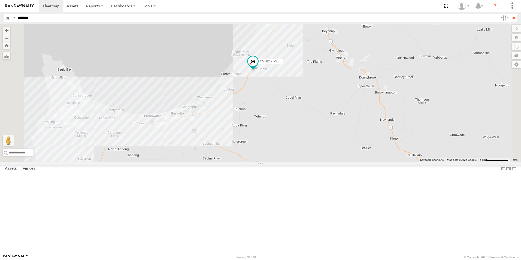
drag, startPoint x: 276, startPoint y: 141, endPoint x: 339, endPoint y: 155, distance: 64.0
click at [343, 162] on div "CV382 - [PERSON_NAME]" at bounding box center [260, 93] width 521 height 138
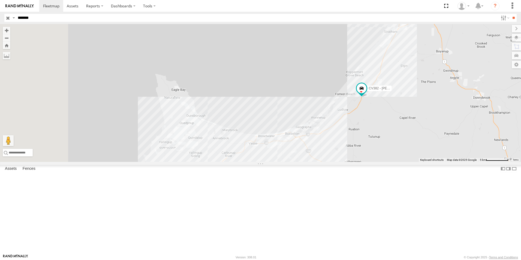
click at [44, 17] on input "******" at bounding box center [257, 18] width 483 height 8
type input "*"
type input "*****"
click at [511, 14] on input "**" at bounding box center [514, 18] width 6 height 8
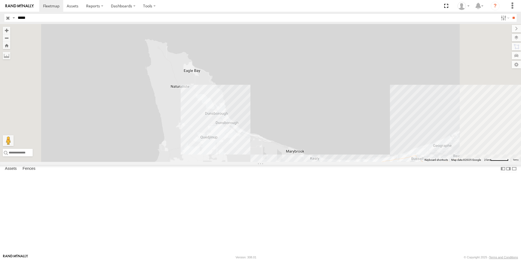
click at [0, 0] on div "CV149 - SWW workshop" at bounding box center [0, 0] width 0 height 0
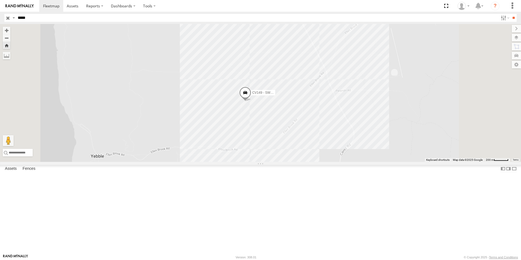
drag, startPoint x: 353, startPoint y: 187, endPoint x: 329, endPoint y: 161, distance: 35.7
click at [329, 161] on div "CV149 - SWW workshop" at bounding box center [260, 93] width 521 height 138
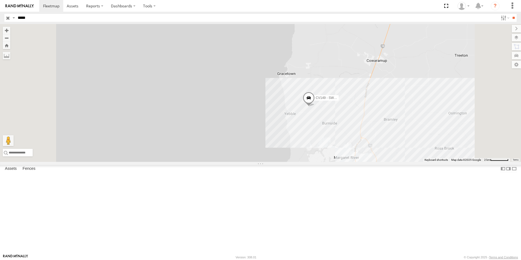
click at [27, 18] on input "*****" at bounding box center [257, 18] width 483 height 8
type input "*"
type input "**********"
click at [511, 14] on input "**" at bounding box center [514, 18] width 6 height 8
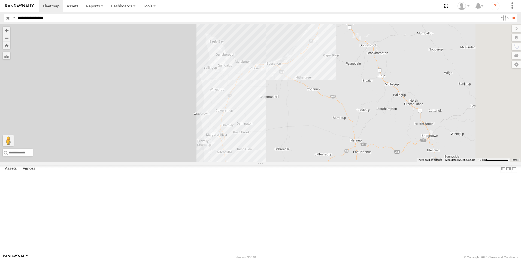
drag, startPoint x: 473, startPoint y: 175, endPoint x: 342, endPoint y: 164, distance: 131.1
click at [342, 162] on div "CV345 - [PERSON_NAME]" at bounding box center [260, 93] width 521 height 138
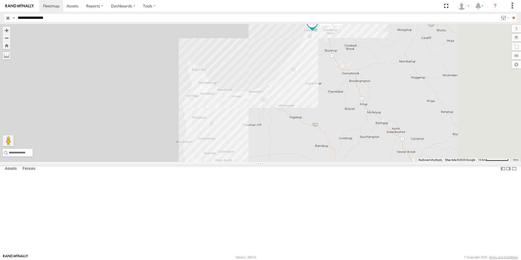
drag, startPoint x: 352, startPoint y: 178, endPoint x: 359, endPoint y: 179, distance: 7.1
click at [352, 162] on div "CV345 - [PERSON_NAME]" at bounding box center [260, 93] width 521 height 138
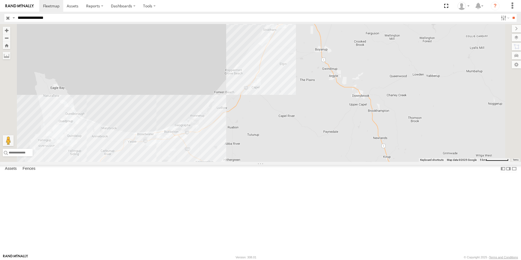
drag, startPoint x: 395, startPoint y: 160, endPoint x: 395, endPoint y: 172, distance: 11.5
click at [395, 162] on div "CV345 - [PERSON_NAME]" at bounding box center [260, 93] width 521 height 138
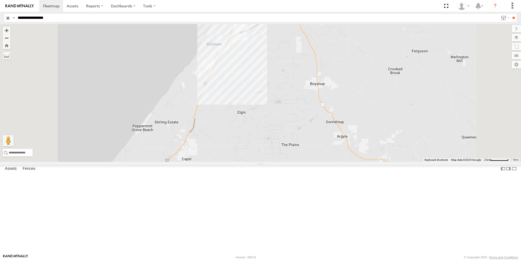
drag, startPoint x: 382, startPoint y: 108, endPoint x: 378, endPoint y: 141, distance: 33.3
click at [378, 141] on div "CV345 - [PERSON_NAME]" at bounding box center [260, 93] width 521 height 138
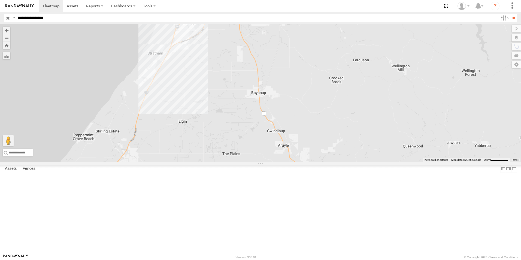
drag, startPoint x: 200, startPoint y: 99, endPoint x: 256, endPoint y: 130, distance: 63.8
click at [256, 130] on div "CV345 - [PERSON_NAME]" at bounding box center [260, 93] width 521 height 138
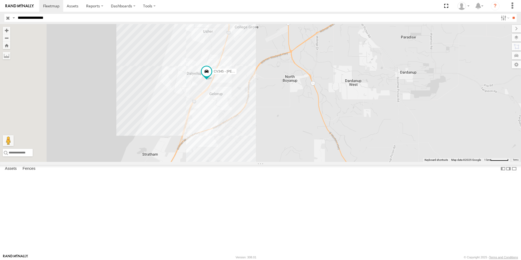
drag, startPoint x: 242, startPoint y: 71, endPoint x: 258, endPoint y: 151, distance: 82.3
click at [258, 151] on div "CV345 - [PERSON_NAME]" at bounding box center [260, 93] width 521 height 138
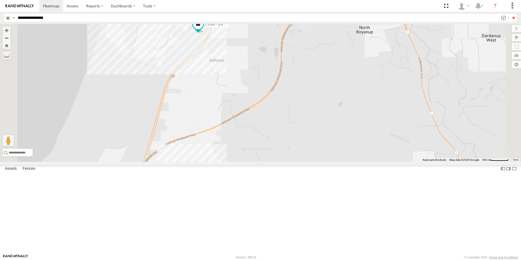
drag, startPoint x: 292, startPoint y: 174, endPoint x: 268, endPoint y: 143, distance: 38.6
click at [268, 144] on div "CV345 - [PERSON_NAME]" at bounding box center [260, 93] width 521 height 138
